Goal: Transaction & Acquisition: Purchase product/service

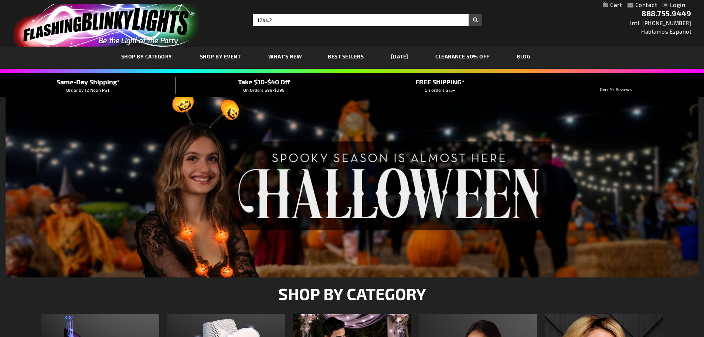
type input "12442"
click at [469, 14] on button "Search" at bounding box center [476, 20] width 14 height 13
